Goal: Book appointment/travel/reservation

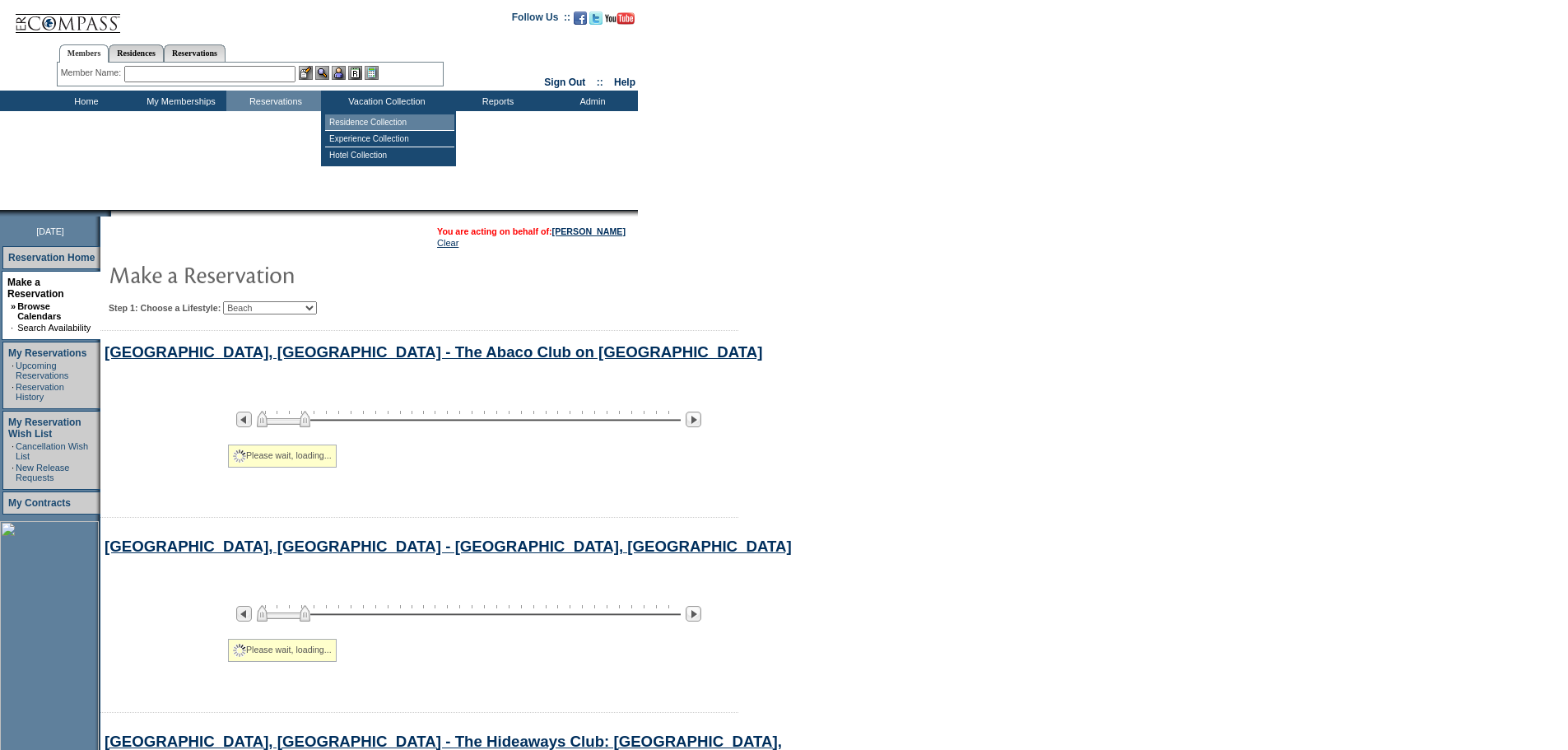
select select "Beach"
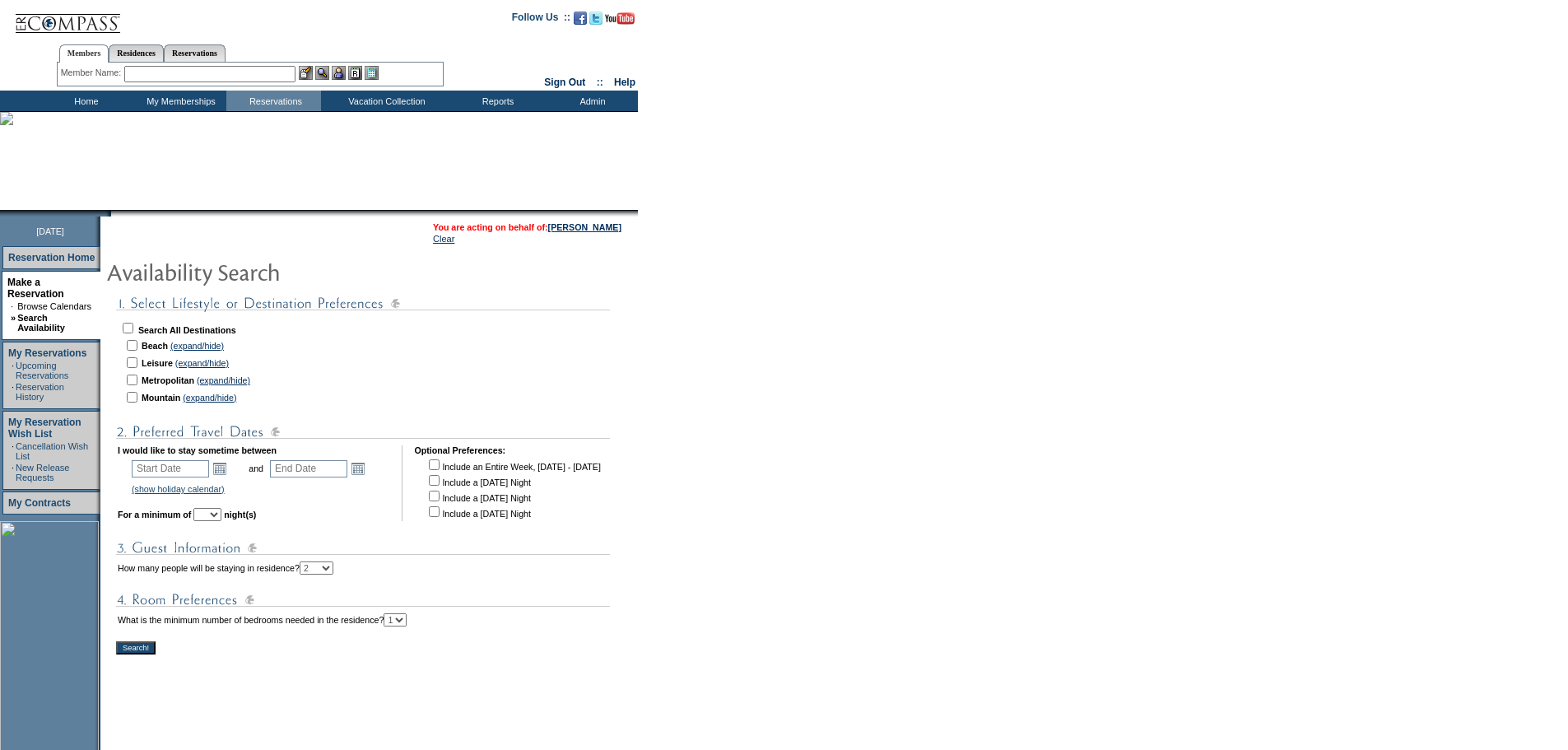
click at [407, 626] on select "1 2 3 4" at bounding box center [395, 619] width 23 height 14
select select "4"
click at [407, 623] on select "1 2 3 4" at bounding box center [395, 619] width 23 height 14
click at [137, 346] on input "checkbox" at bounding box center [132, 346] width 11 height 11
checkbox input "true"
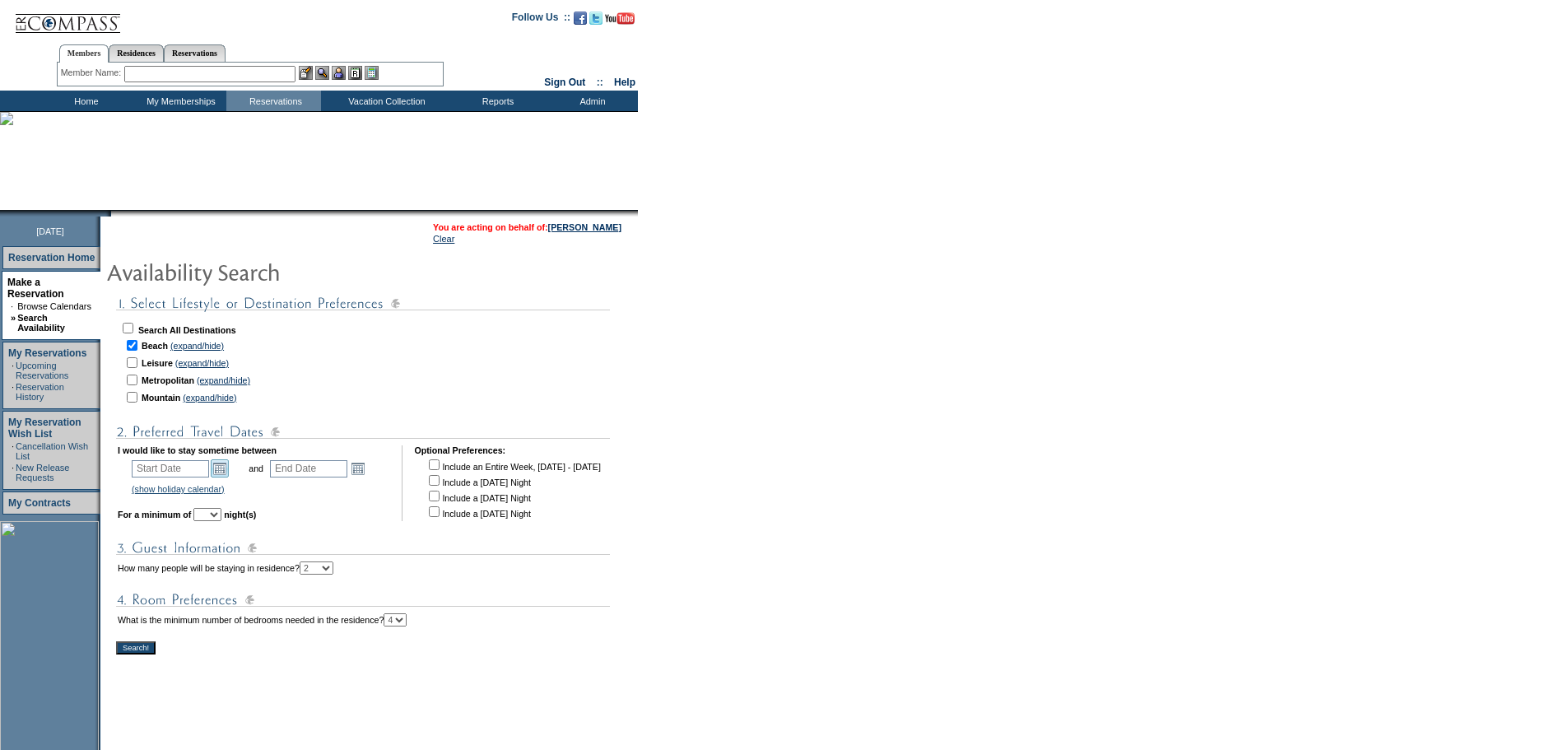
click at [229, 474] on link "Open the calendar popup." at bounding box center [219, 468] width 18 height 18
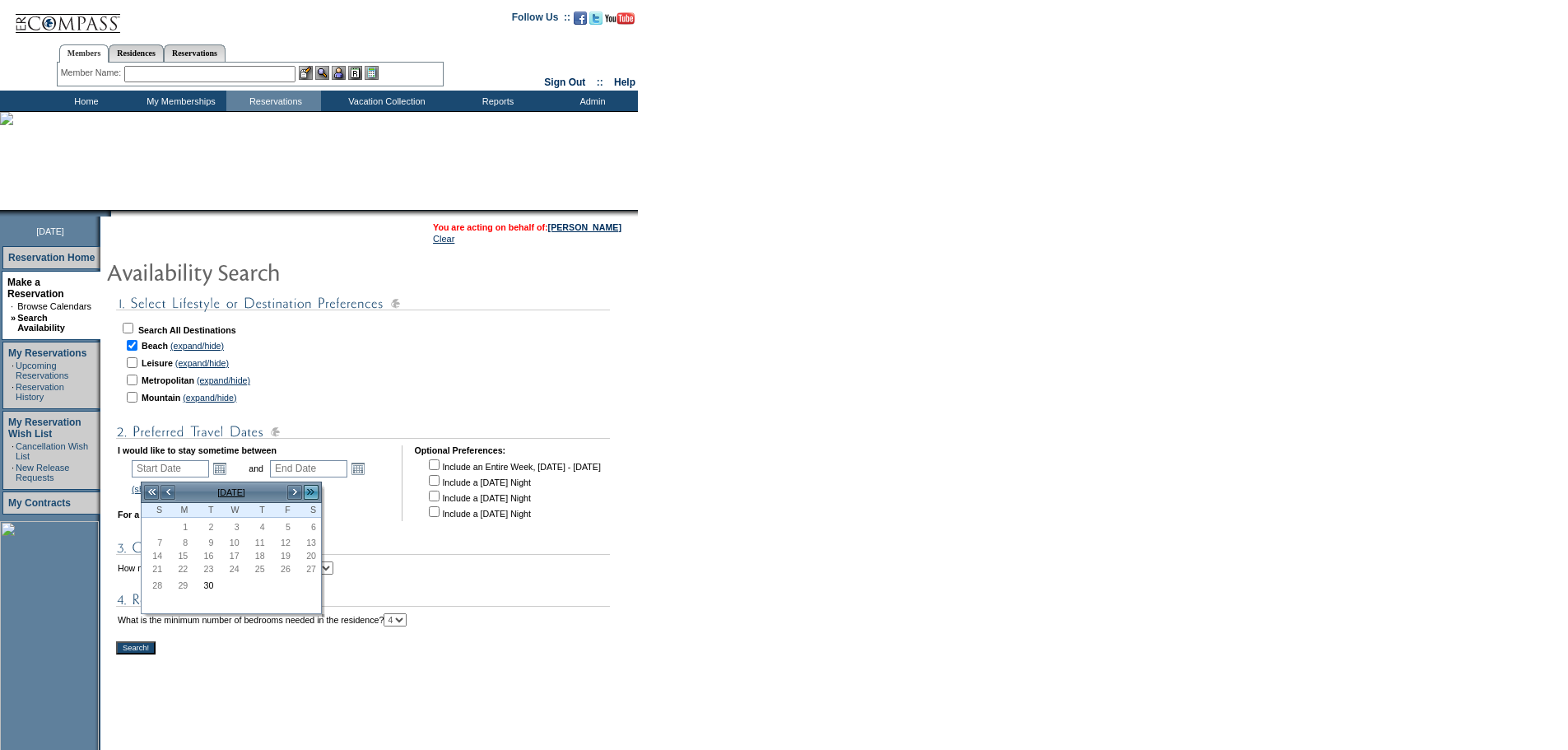
click at [310, 490] on link ">>" at bounding box center [311, 492] width 16 height 16
click at [285, 587] on link "20" at bounding box center [283, 585] width 23 height 18
type input "2026-03-20"
type input "2026-03-21"
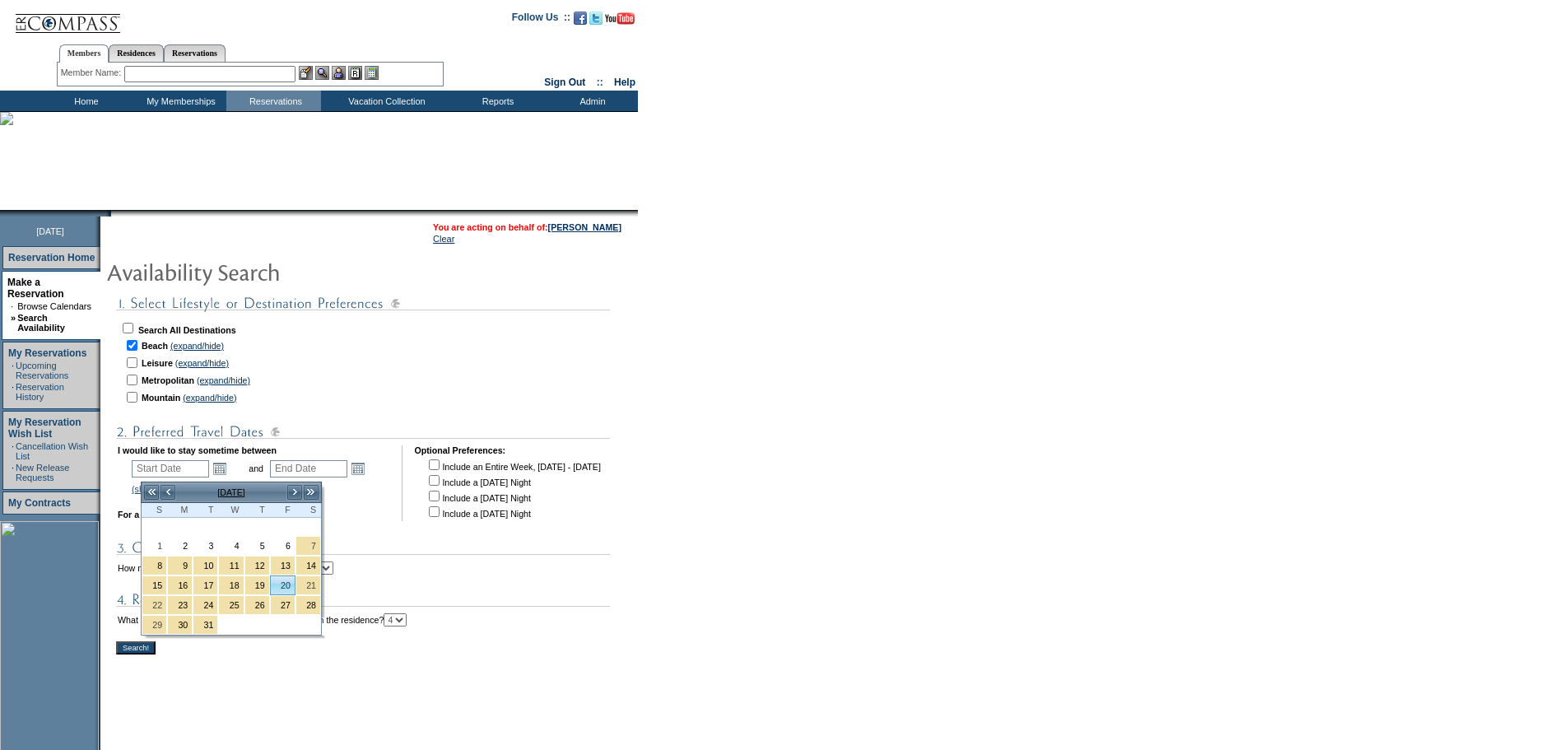
type input "3/20/2026"
type input "3/21/2026"
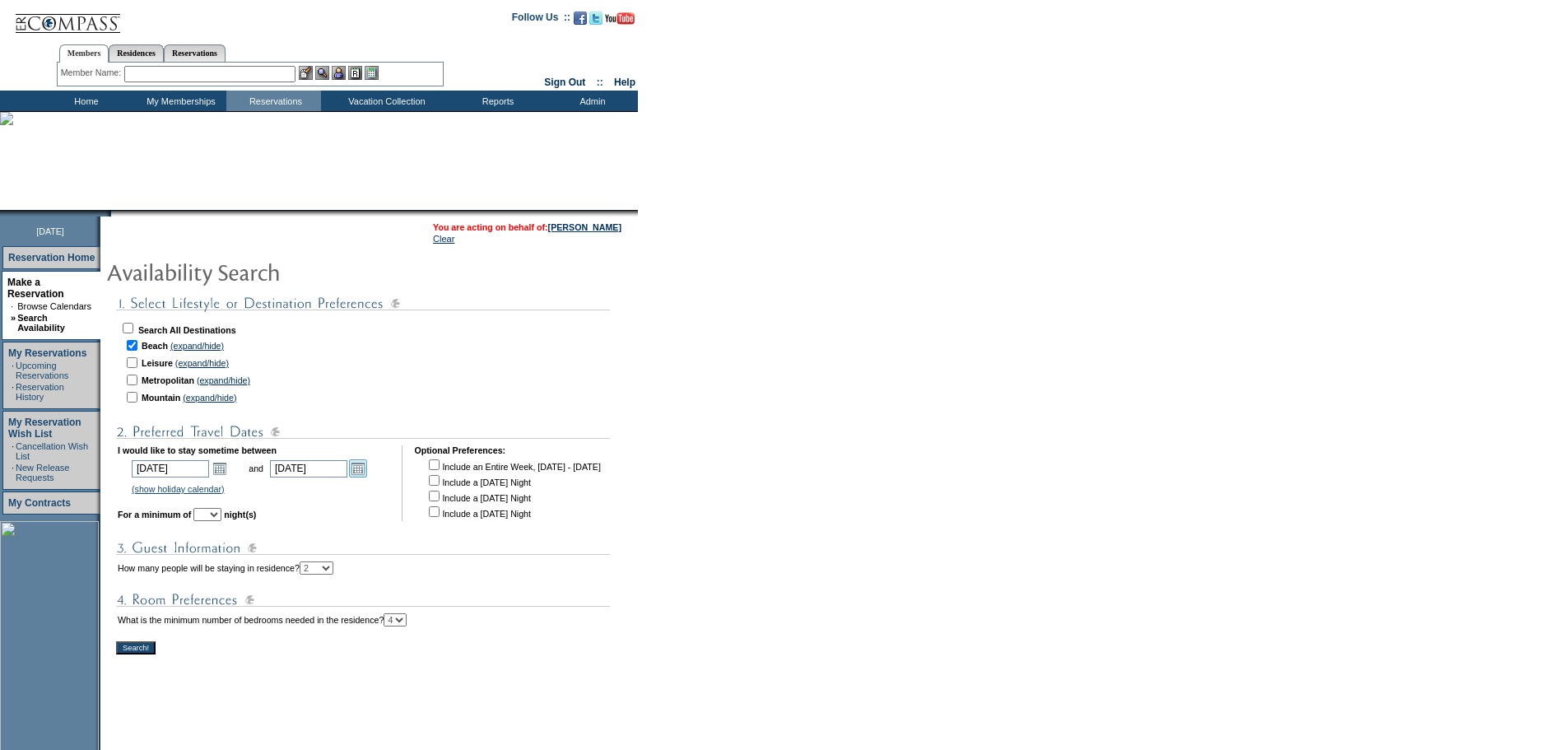
click at [367, 475] on link "Open the calendar popup." at bounding box center [358, 468] width 18 height 18
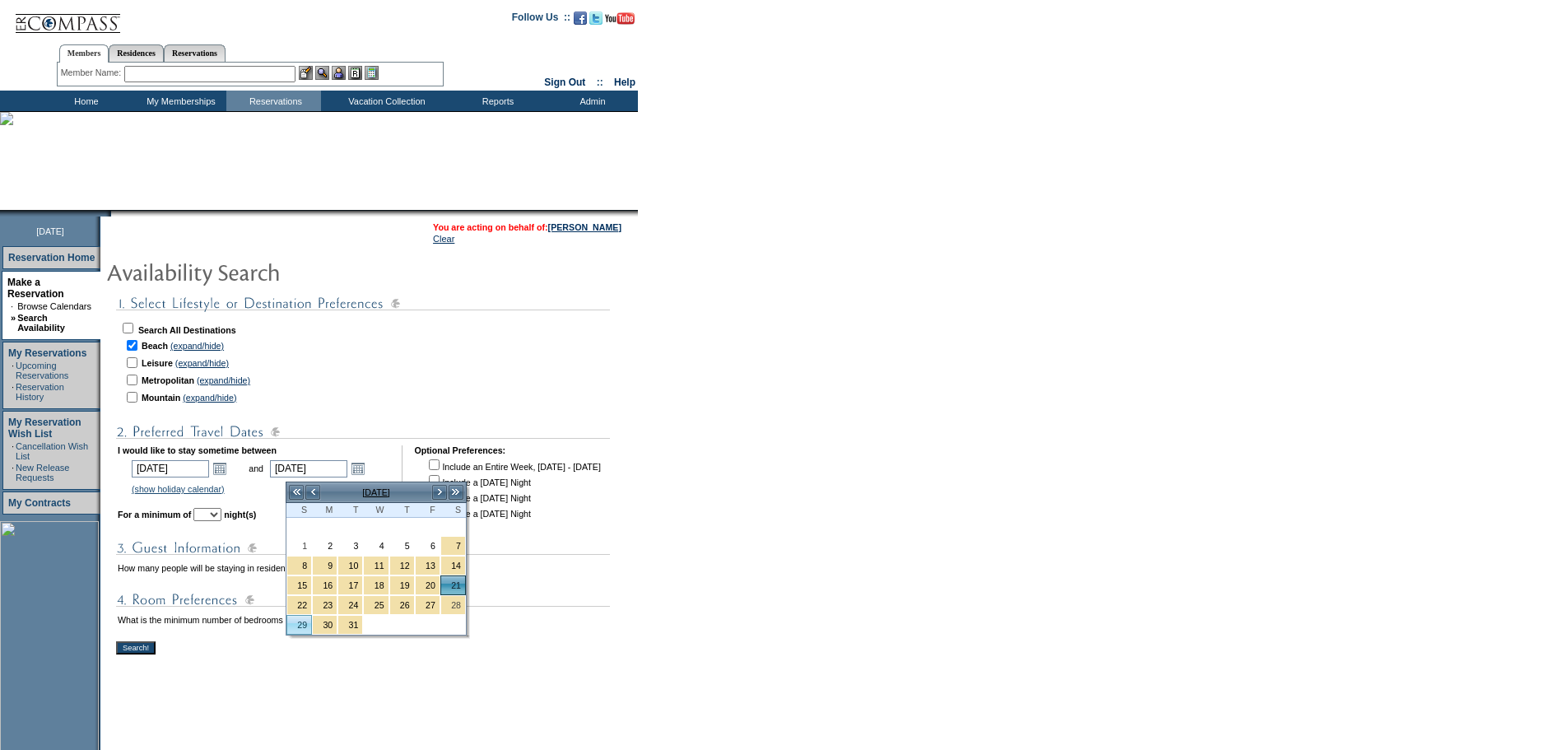
click at [292, 628] on link "29" at bounding box center [299, 625] width 23 height 18
type input "2026-03-29"
type input "3/29/2026"
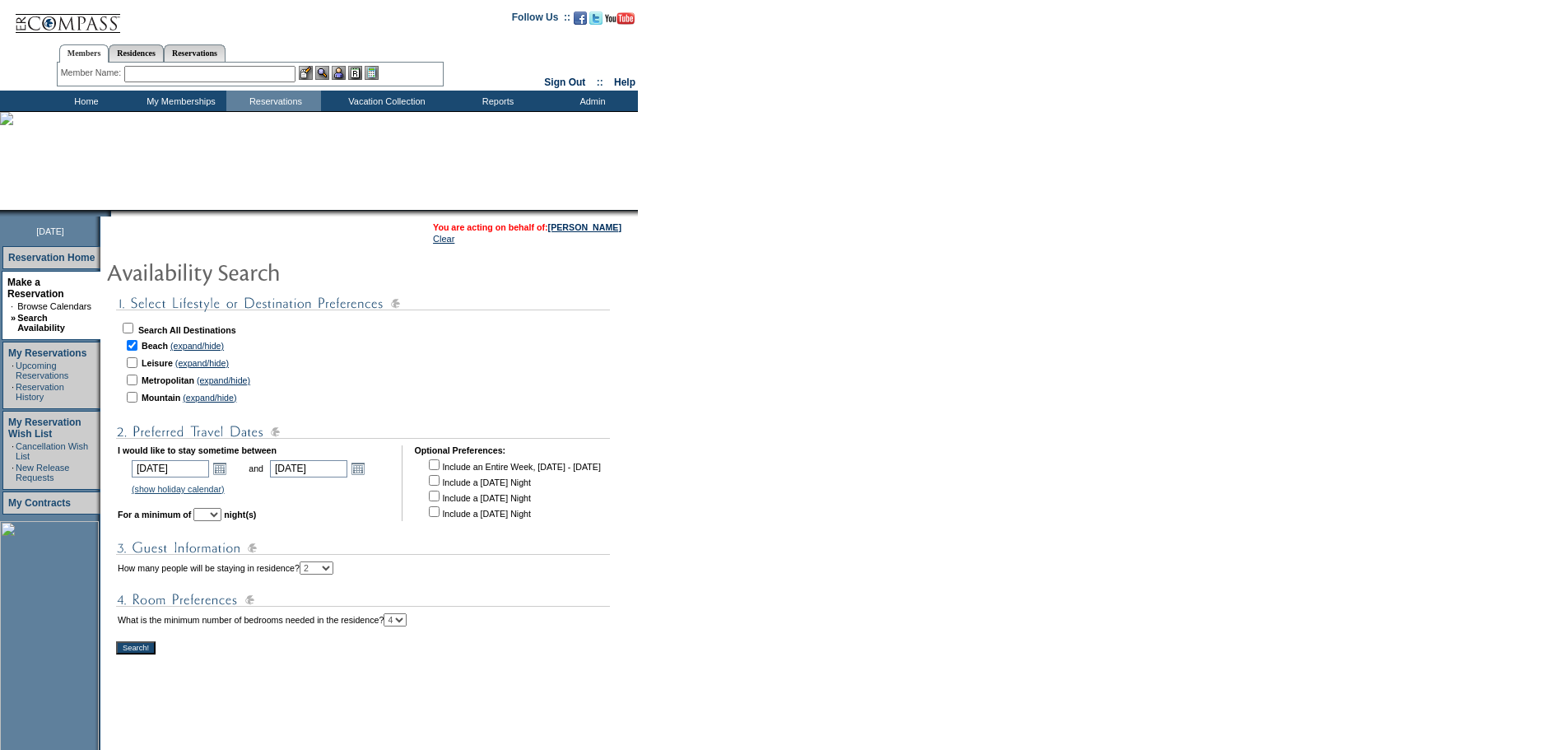
click at [440, 468] on input "checkbox" at bounding box center [434, 465] width 11 height 11
checkbox input "true"
select select "7"
click at [333, 575] on select "1 2 3 4 5 6 7 8 9 10+" at bounding box center [316, 568] width 33 height 14
select select "8"
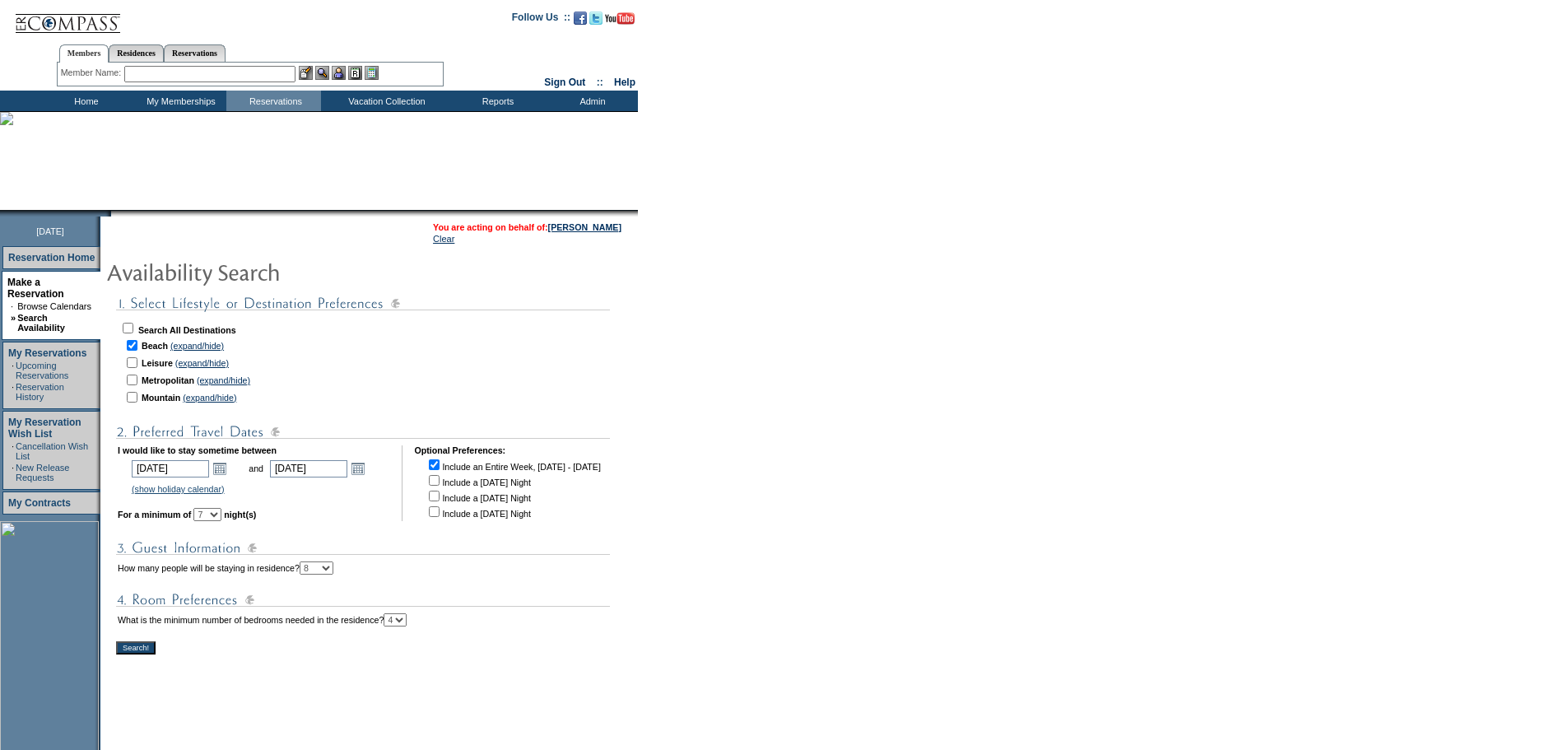
click at [333, 569] on select "1 2 3 4 5 6 7 8 9 10+" at bounding box center [316, 568] width 33 height 14
click at [144, 640] on td at bounding box center [423, 634] width 615 height 10
click at [139, 654] on input "Search!" at bounding box center [136, 647] width 40 height 14
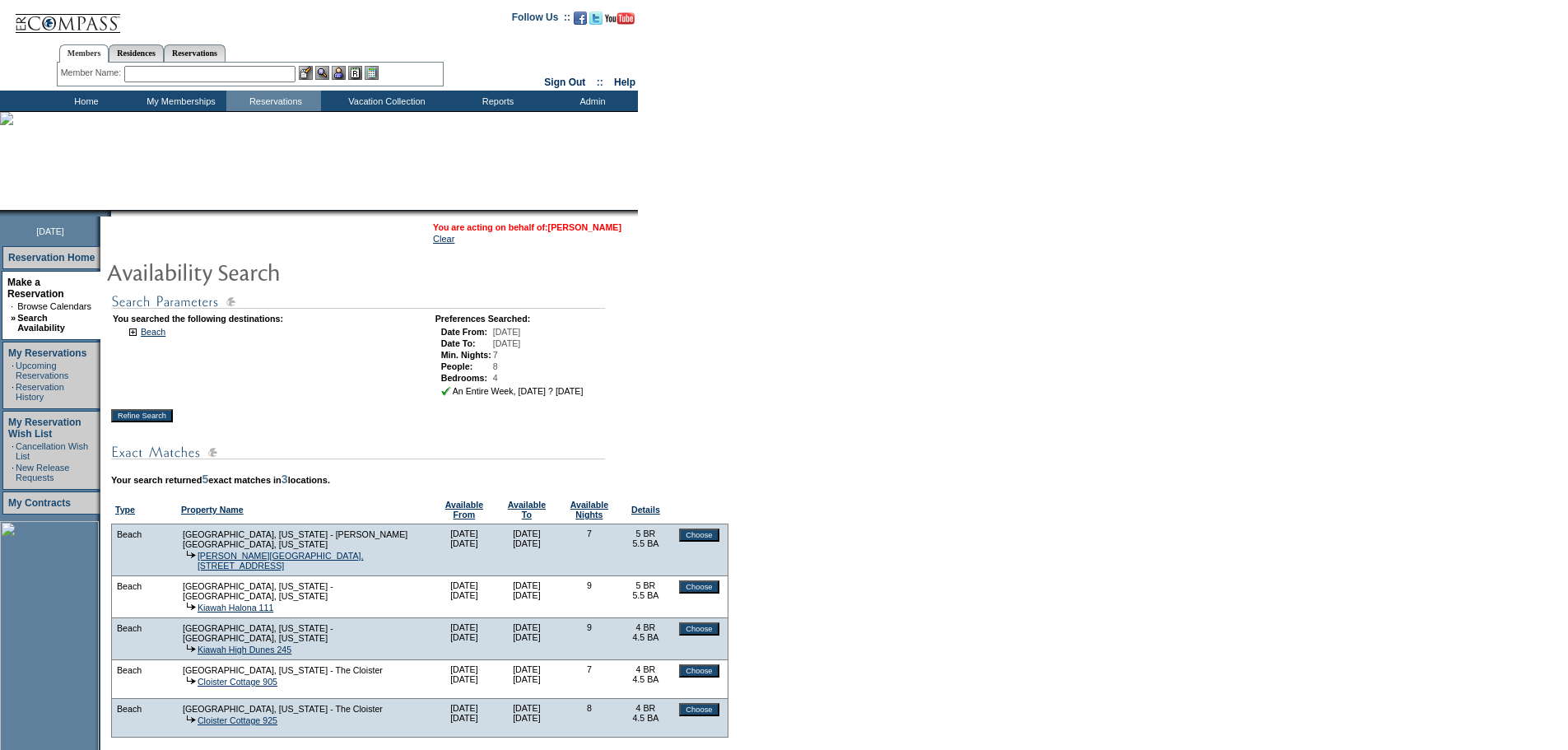
click at [602, 229] on link "[PERSON_NAME]" at bounding box center [584, 227] width 73 height 10
